Goal: Transaction & Acquisition: Purchase product/service

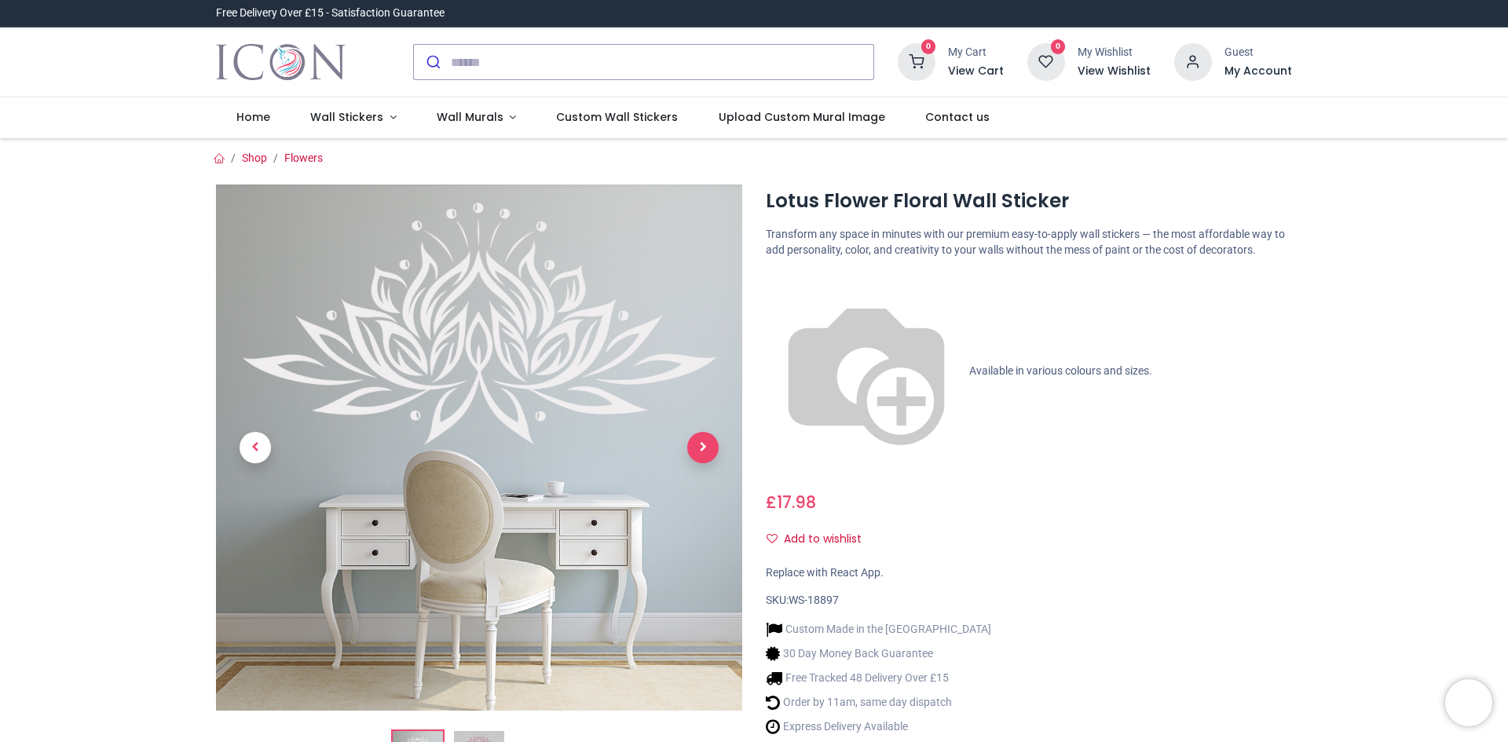
click at [704, 455] on span "Next" at bounding box center [702, 447] width 31 height 31
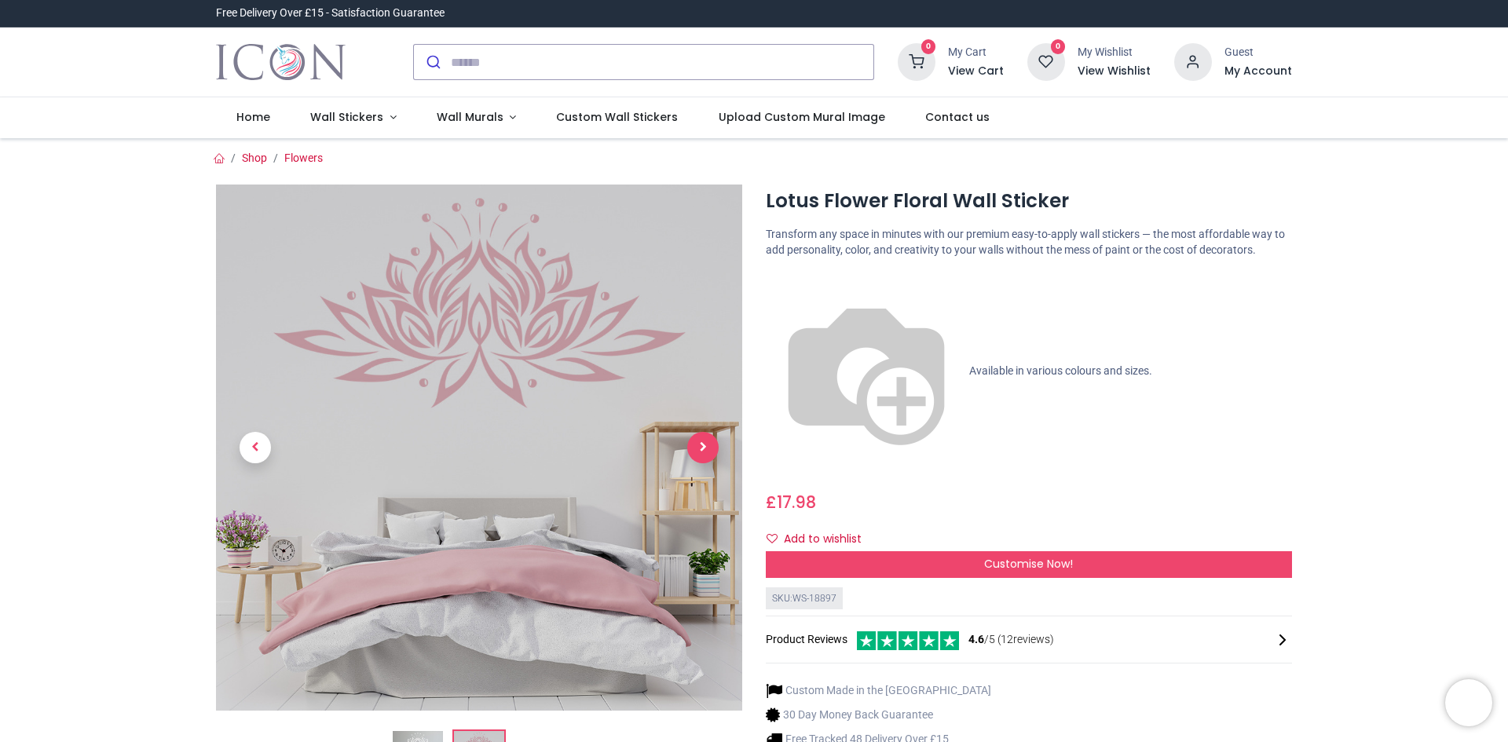
click at [694, 451] on span "Next" at bounding box center [702, 447] width 31 height 31
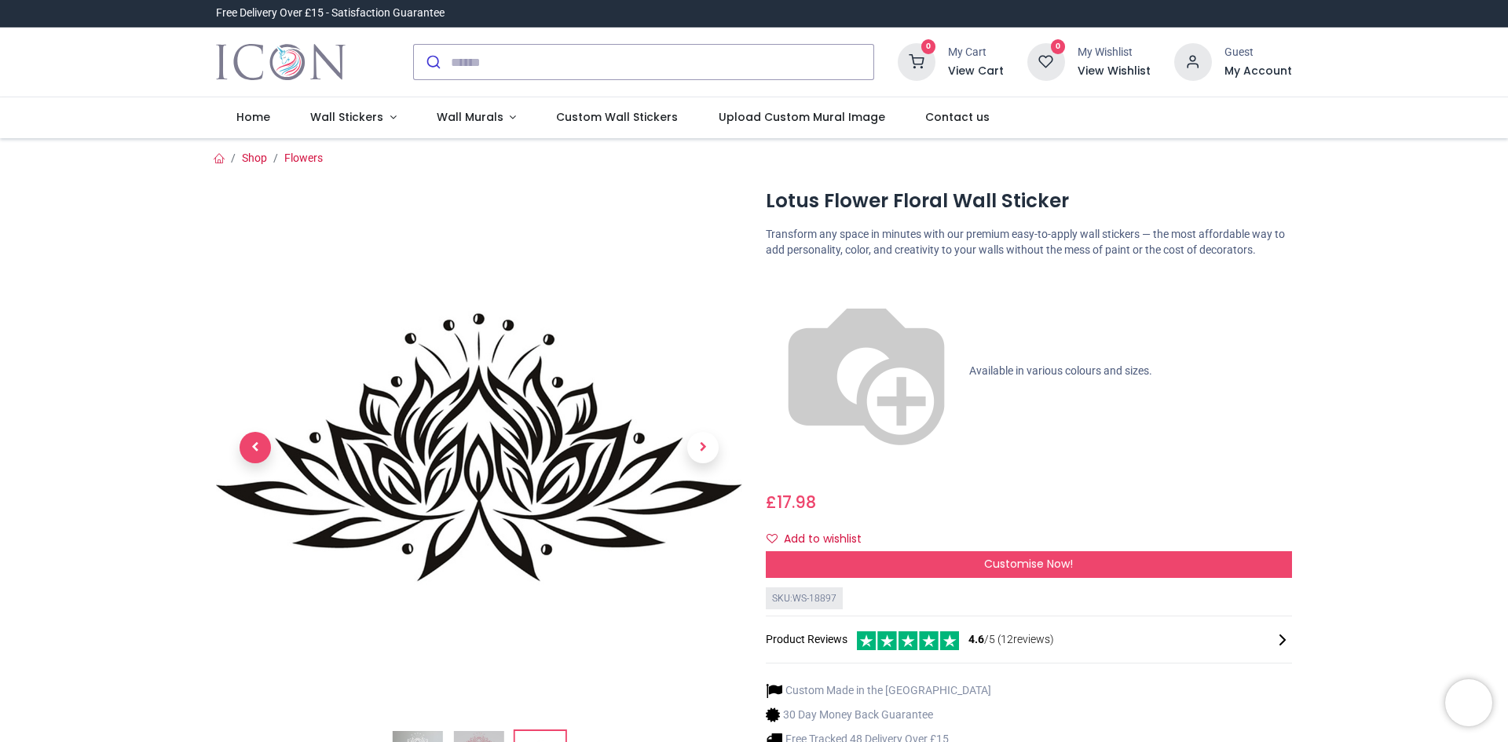
click at [267, 457] on span "Previous" at bounding box center [255, 447] width 31 height 31
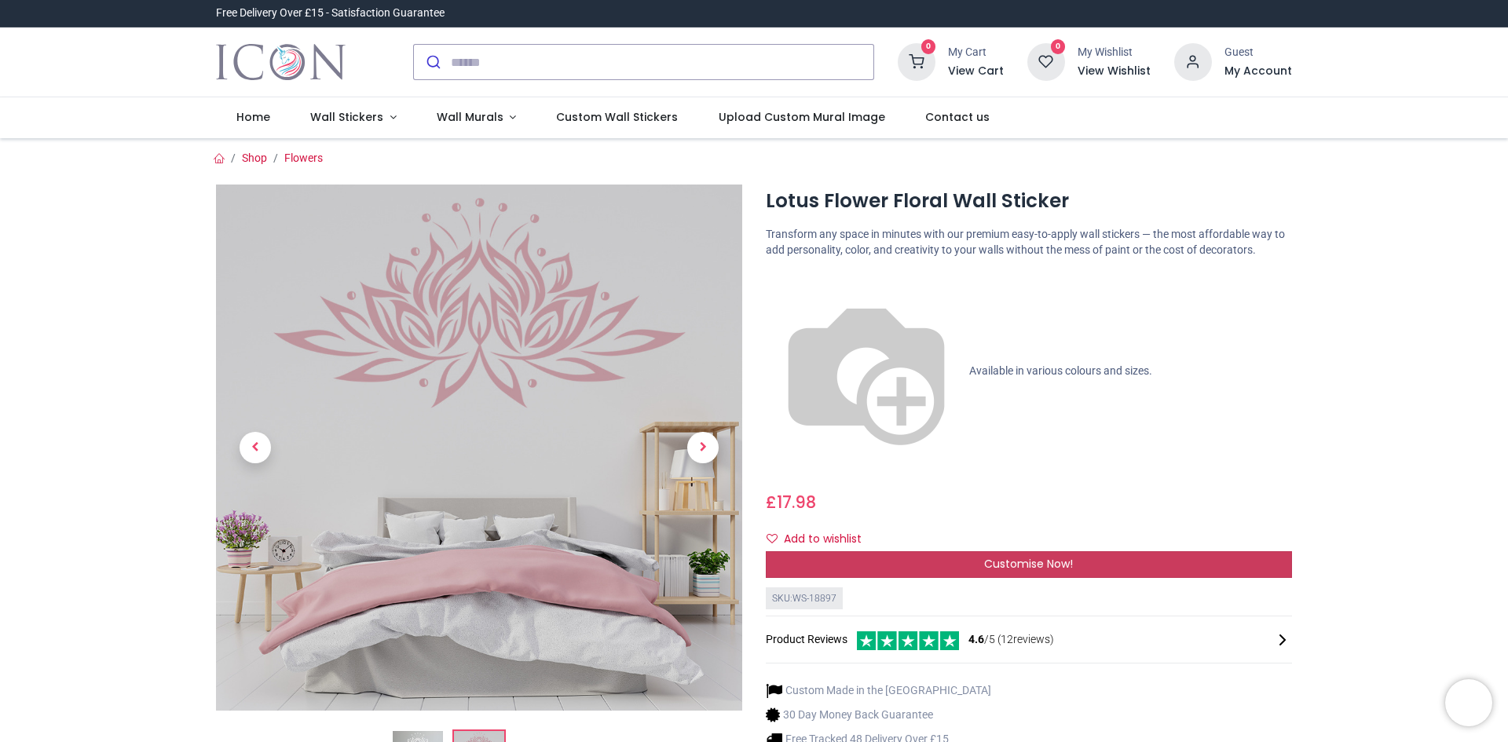
click at [1030, 551] on div "Customise Now!" at bounding box center [1029, 564] width 526 height 27
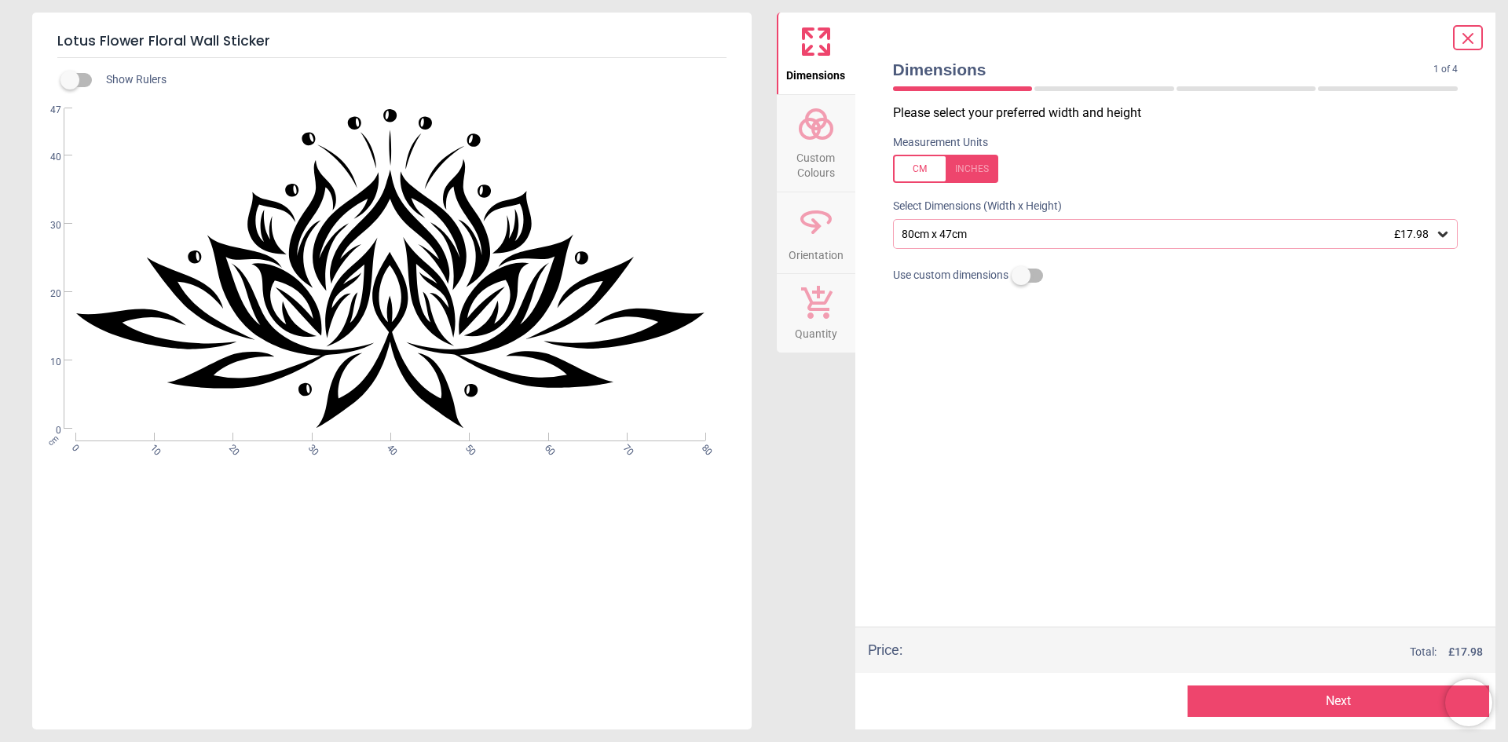
click at [1440, 235] on icon at bounding box center [1443, 234] width 16 height 16
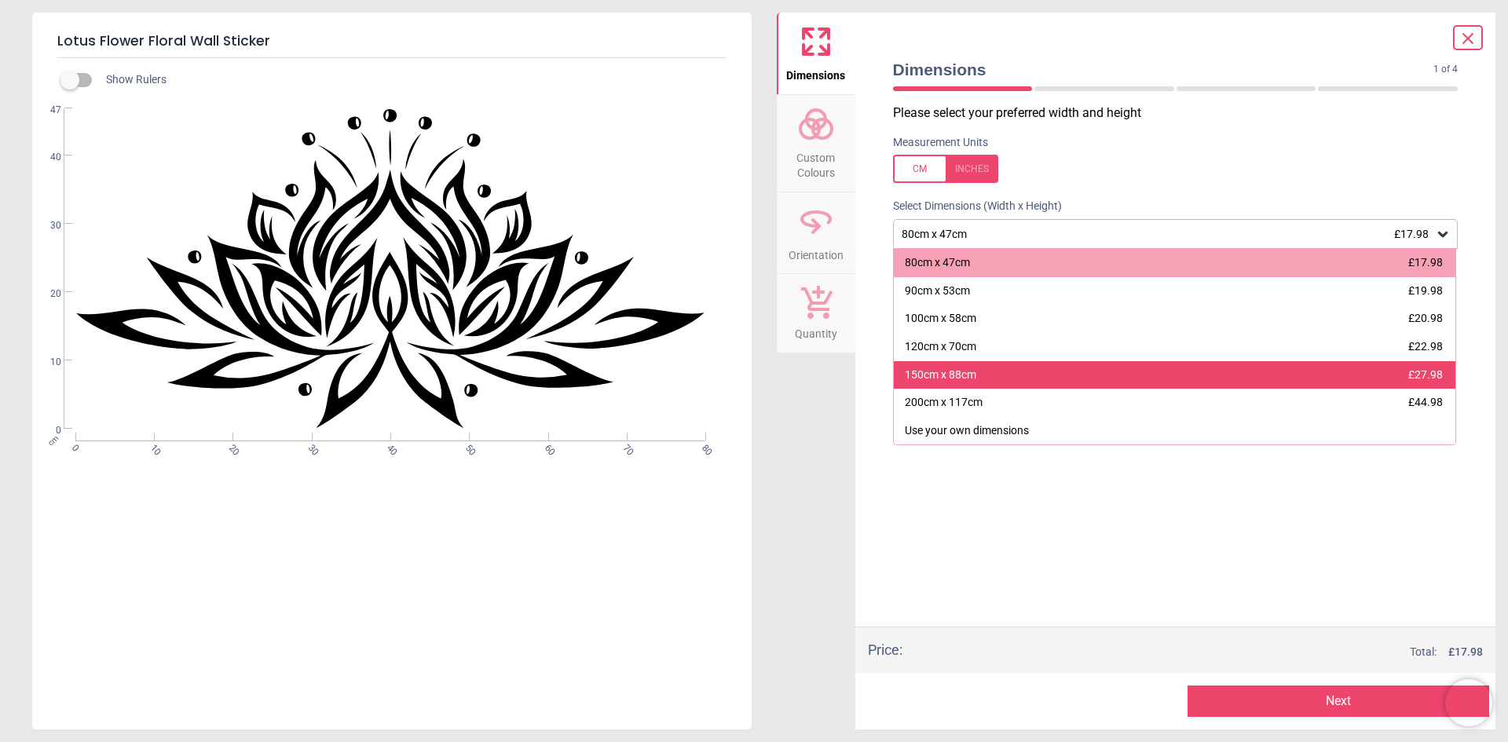
click at [1381, 379] on div "150cm x 88cm £27.98" at bounding box center [1175, 375] width 562 height 28
